Goal: Answer question/provide support

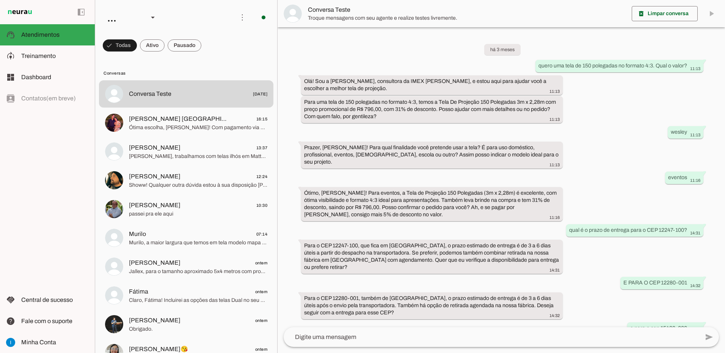
scroll to position [355, 0]
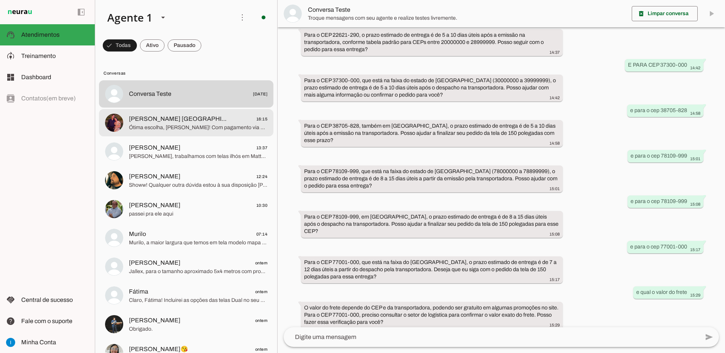
click at [194, 127] on span "Ótima escolha, [PERSON_NAME]! Com pagamento via Pix, você ganha mais 5% de desc…" at bounding box center [198, 128] width 138 height 8
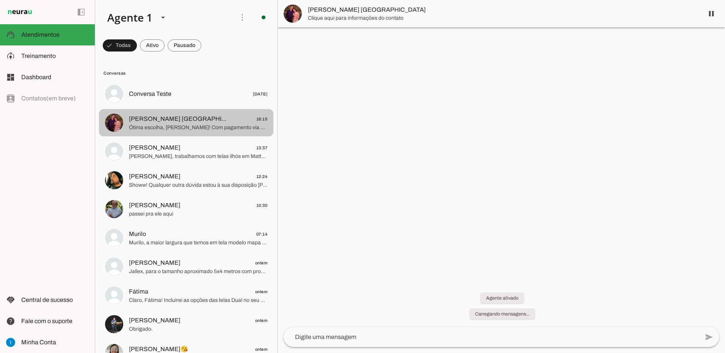
scroll to position [633, 0]
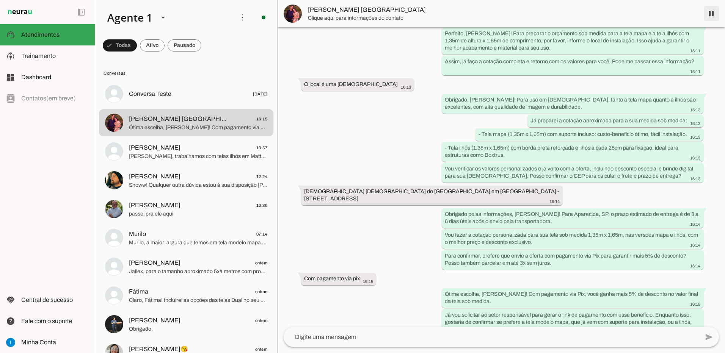
click at [711, 13] on span at bounding box center [711, 14] width 18 height 18
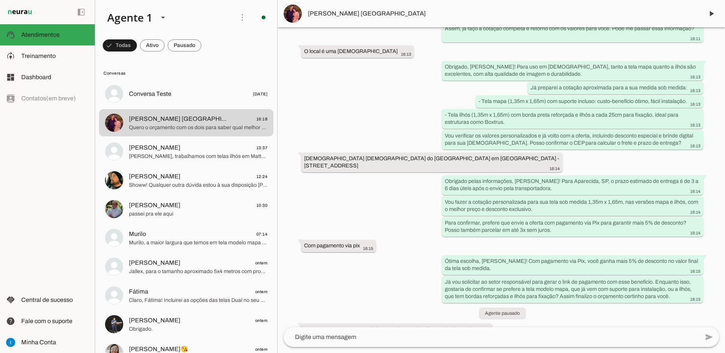
scroll to position [628, 0]
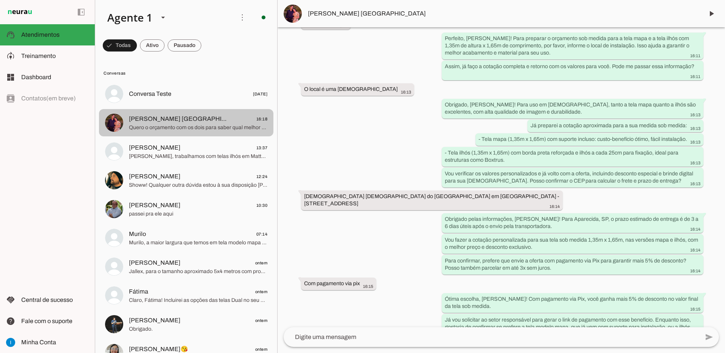
click at [182, 117] on span "[PERSON_NAME] [GEOGRAPHIC_DATA]" at bounding box center [179, 119] width 100 height 9
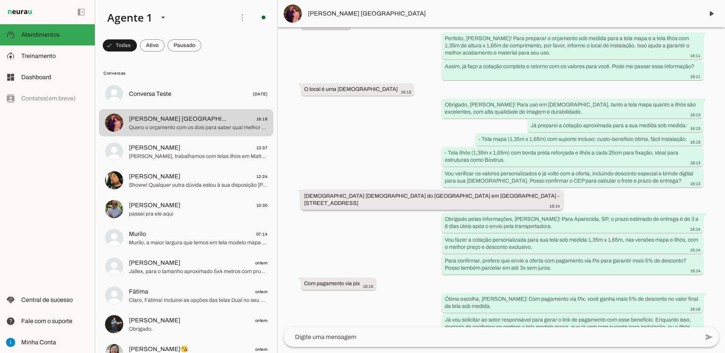
drag, startPoint x: 304, startPoint y: 189, endPoint x: 407, endPoint y: 188, distance: 103.1
click at [407, 190] on whatsapp-message-bubble "[DEMOGRAPHIC_DATA] [DEMOGRAPHIC_DATA] do [GEOGRAPHIC_DATA] em [GEOGRAPHIC_DATA]…" at bounding box center [432, 200] width 262 height 20
click at [437, 193] on div "[DEMOGRAPHIC_DATA] [DEMOGRAPHIC_DATA] do [GEOGRAPHIC_DATA] em [GEOGRAPHIC_DATA]…" at bounding box center [432, 201] width 256 height 17
drag, startPoint x: 411, startPoint y: 189, endPoint x: 525, endPoint y: 188, distance: 114.5
click at [525, 193] on div "[DEMOGRAPHIC_DATA] [DEMOGRAPHIC_DATA] do [GEOGRAPHIC_DATA] em [GEOGRAPHIC_DATA]…" at bounding box center [432, 201] width 256 height 17
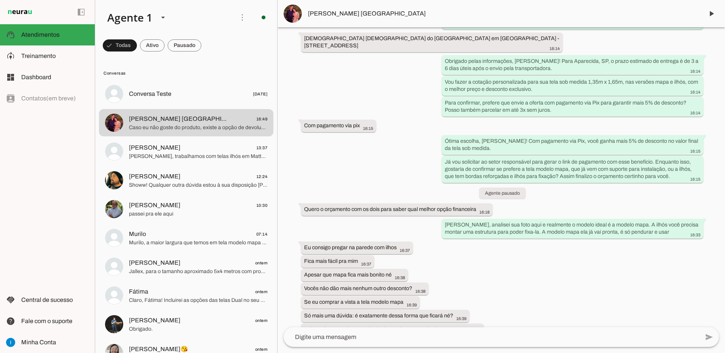
scroll to position [897, 0]
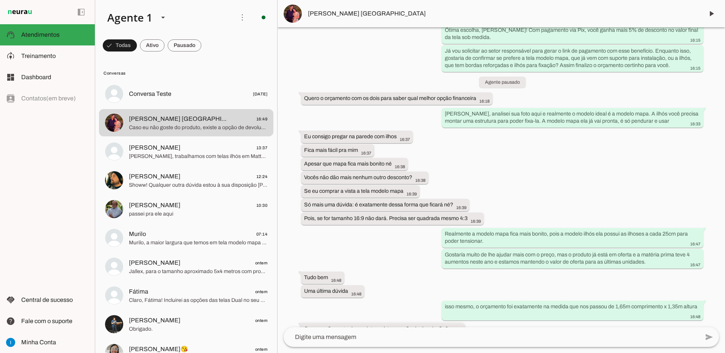
drag, startPoint x: 305, startPoint y: 317, endPoint x: 448, endPoint y: 310, distance: 143.1
click at [448, 323] on whatsapp-message-bubble "Caso eu não goste do produto, existe a opção de devolução? 16:49" at bounding box center [382, 329] width 163 height 13
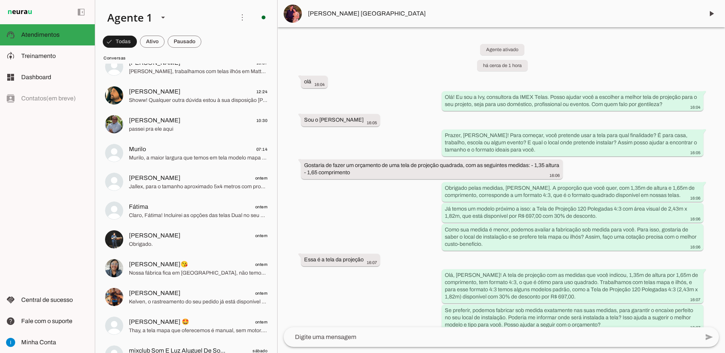
scroll to position [0, 0]
